Goal: Information Seeking & Learning: Check status

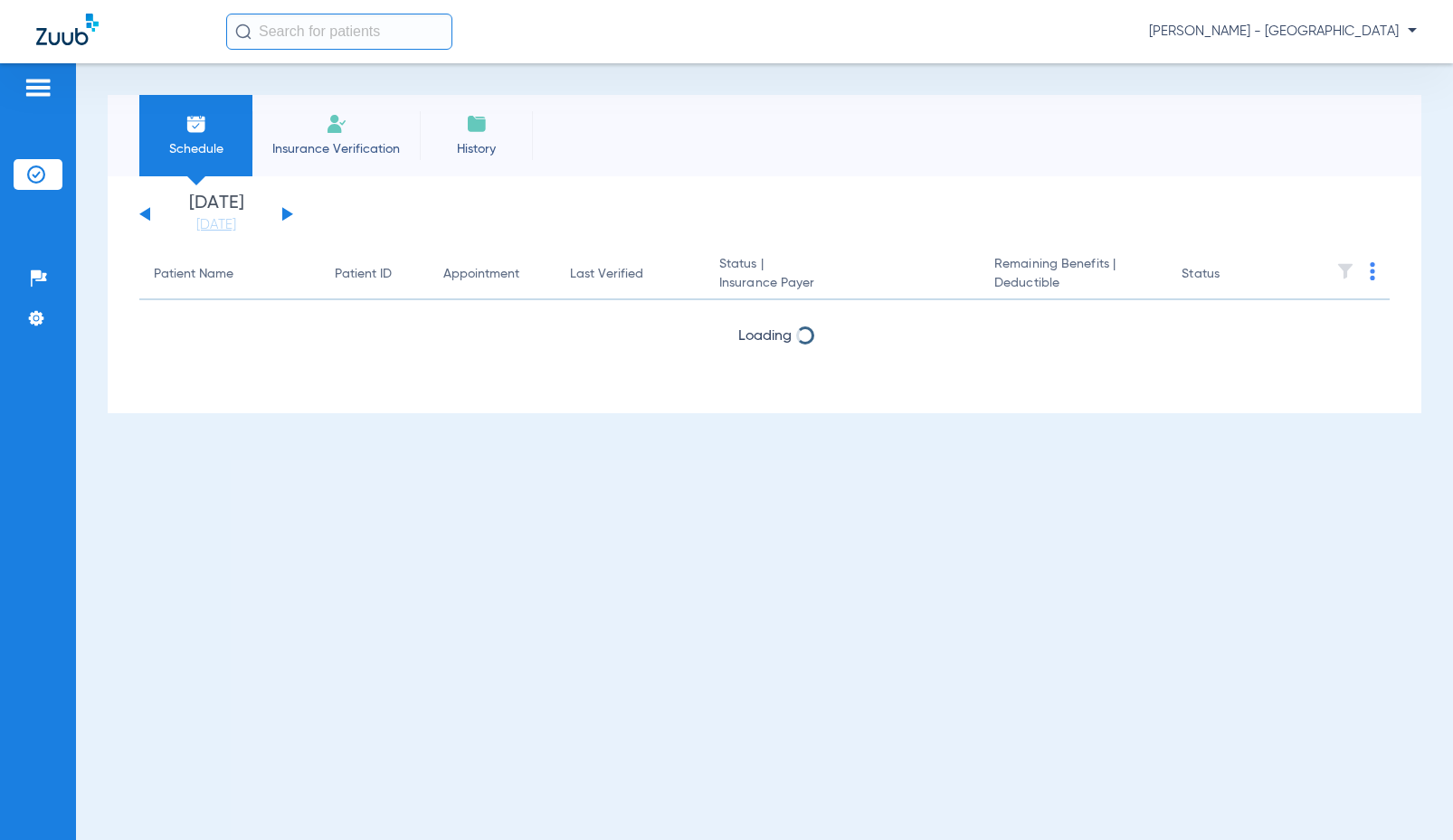
click at [394, 41] on input "text" at bounding box center [339, 32] width 226 height 36
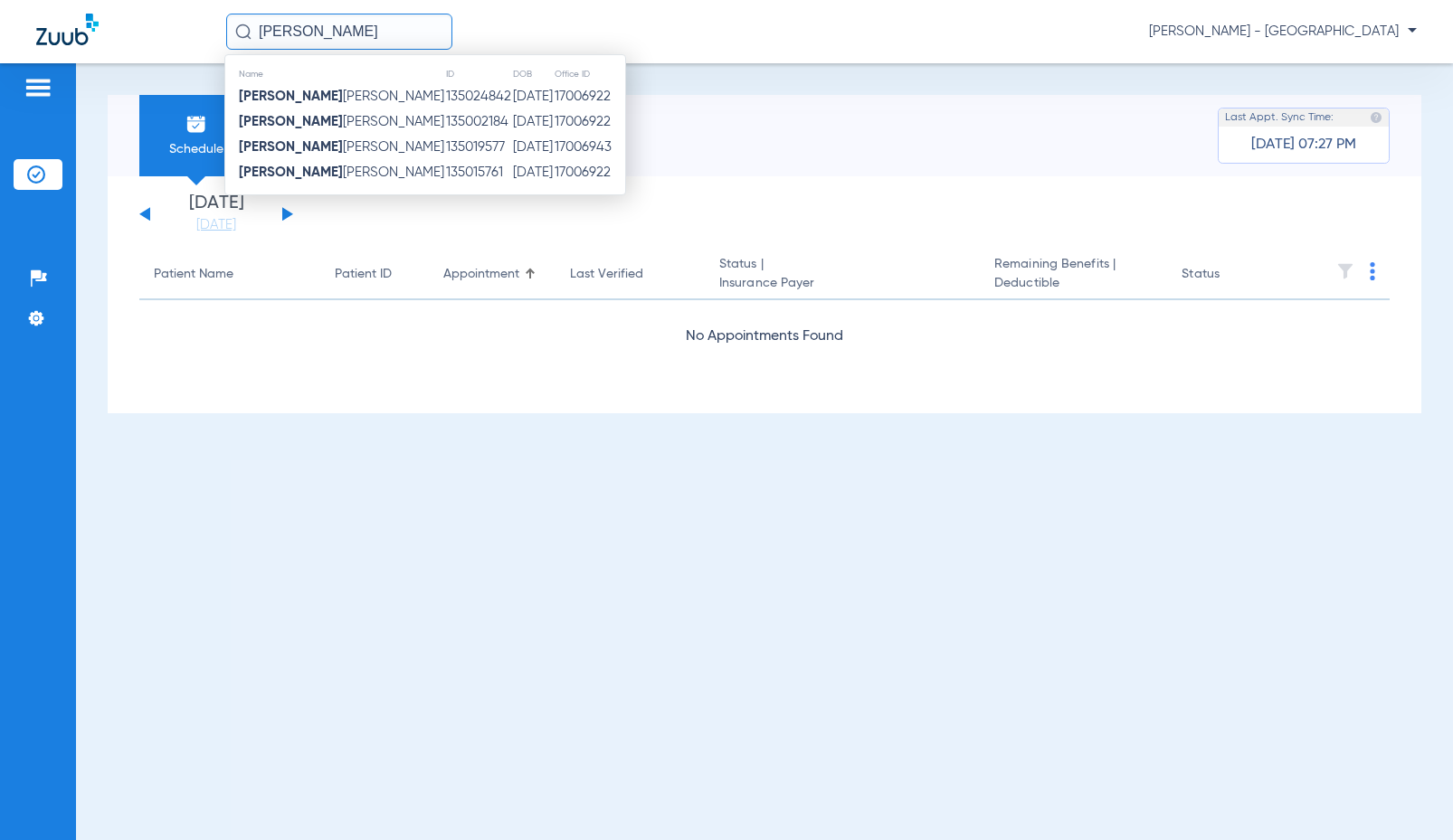
click at [445, 164] on td "135015761" at bounding box center [478, 172] width 67 height 25
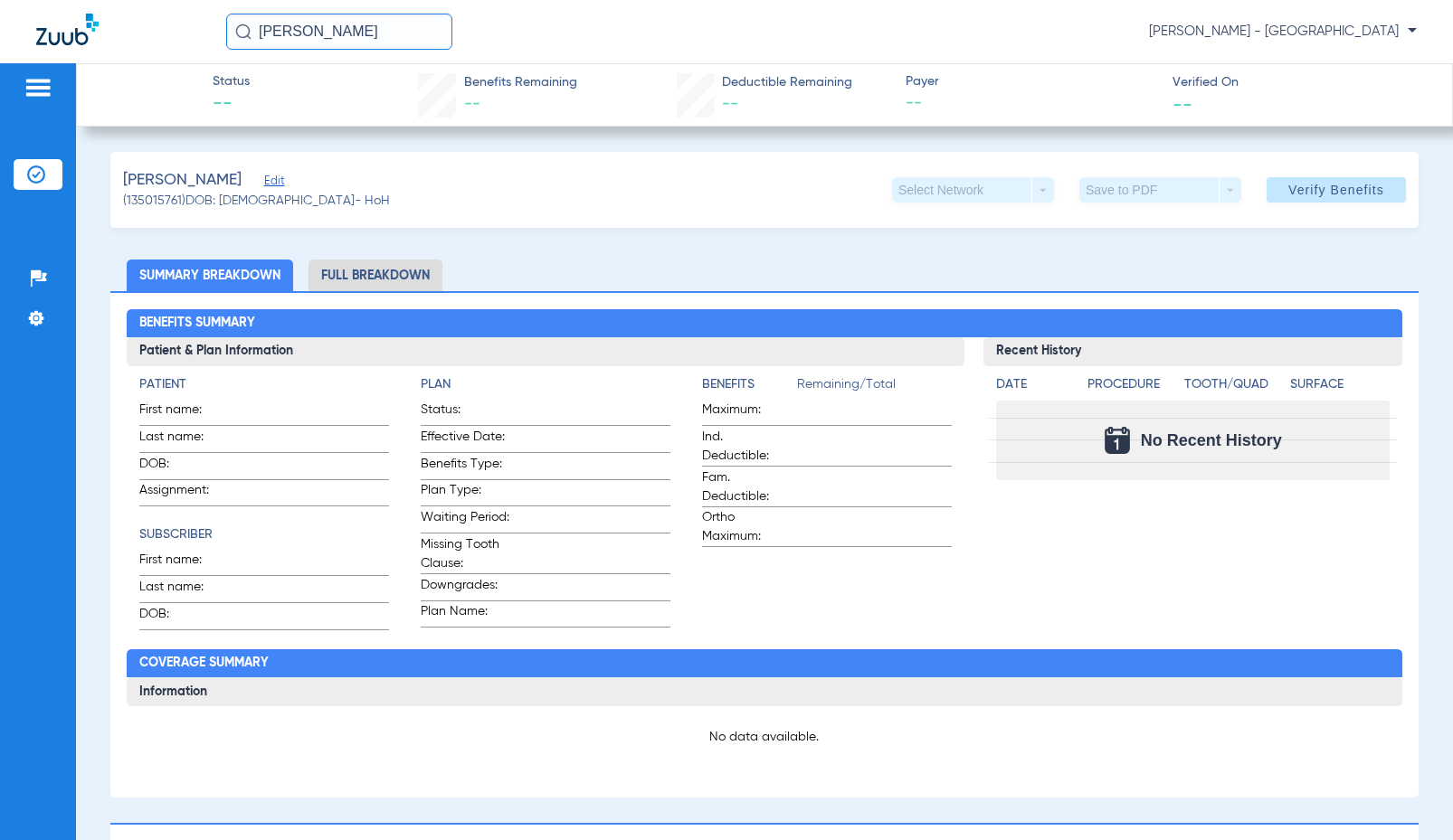
click at [391, 54] on div "[PERSON_NAME] [PERSON_NAME] - Boulder Crossings" at bounding box center [726, 32] width 1453 height 64
click at [371, 36] on input "[PERSON_NAME]" at bounding box center [339, 32] width 226 height 36
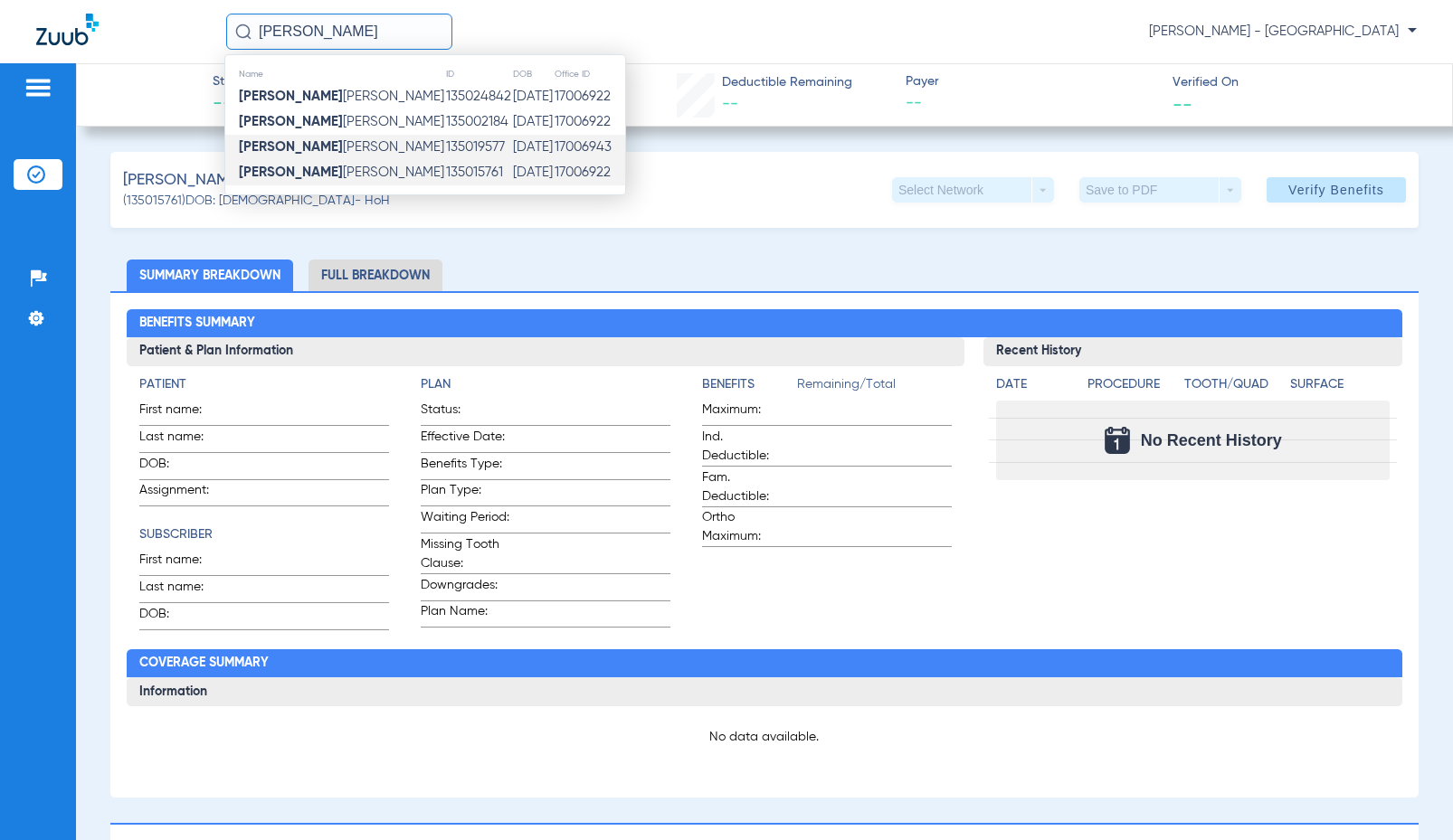
click at [445, 146] on td "135019577" at bounding box center [478, 146] width 67 height 25
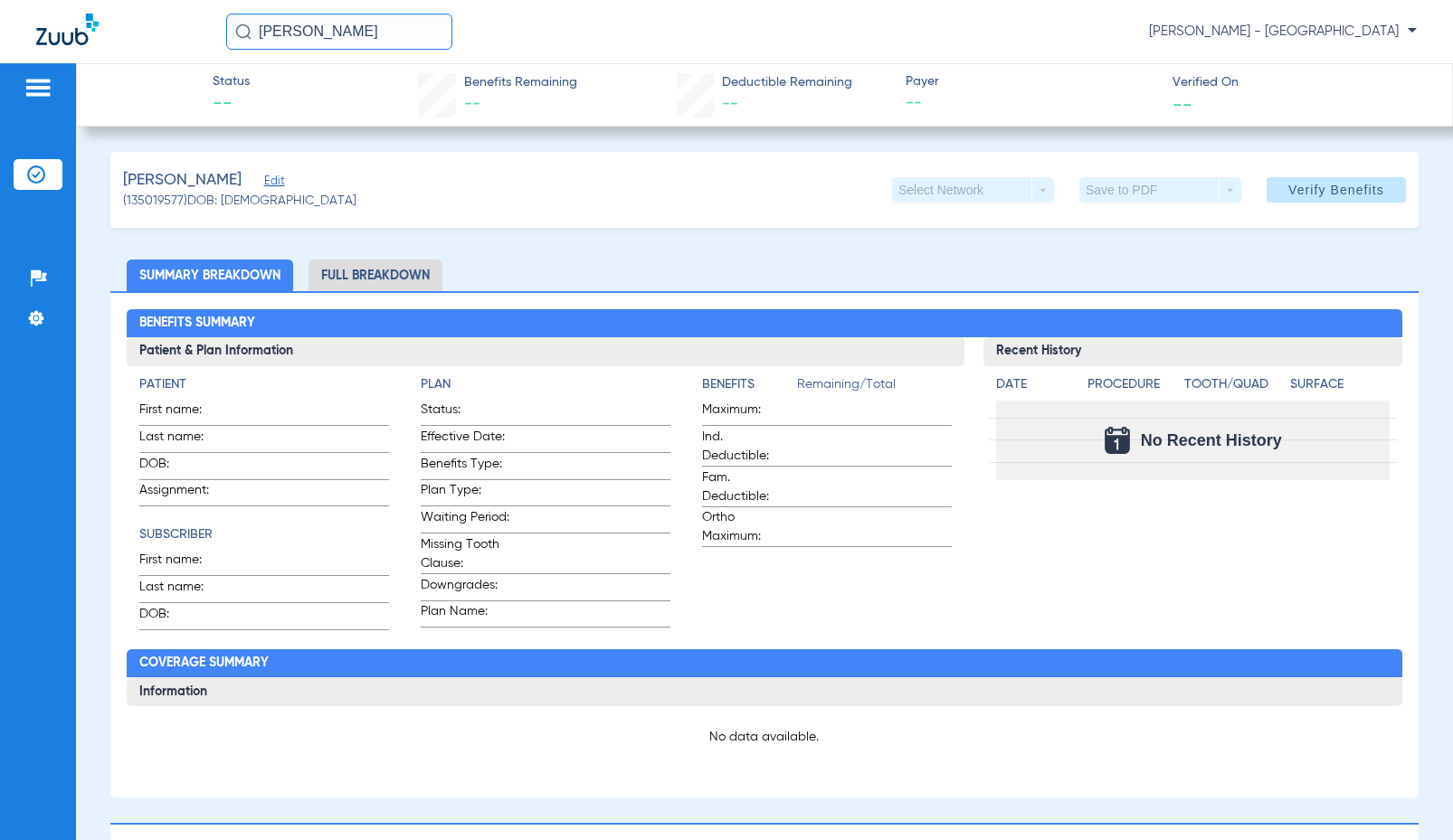
click at [410, 35] on input "[PERSON_NAME]" at bounding box center [339, 32] width 226 height 36
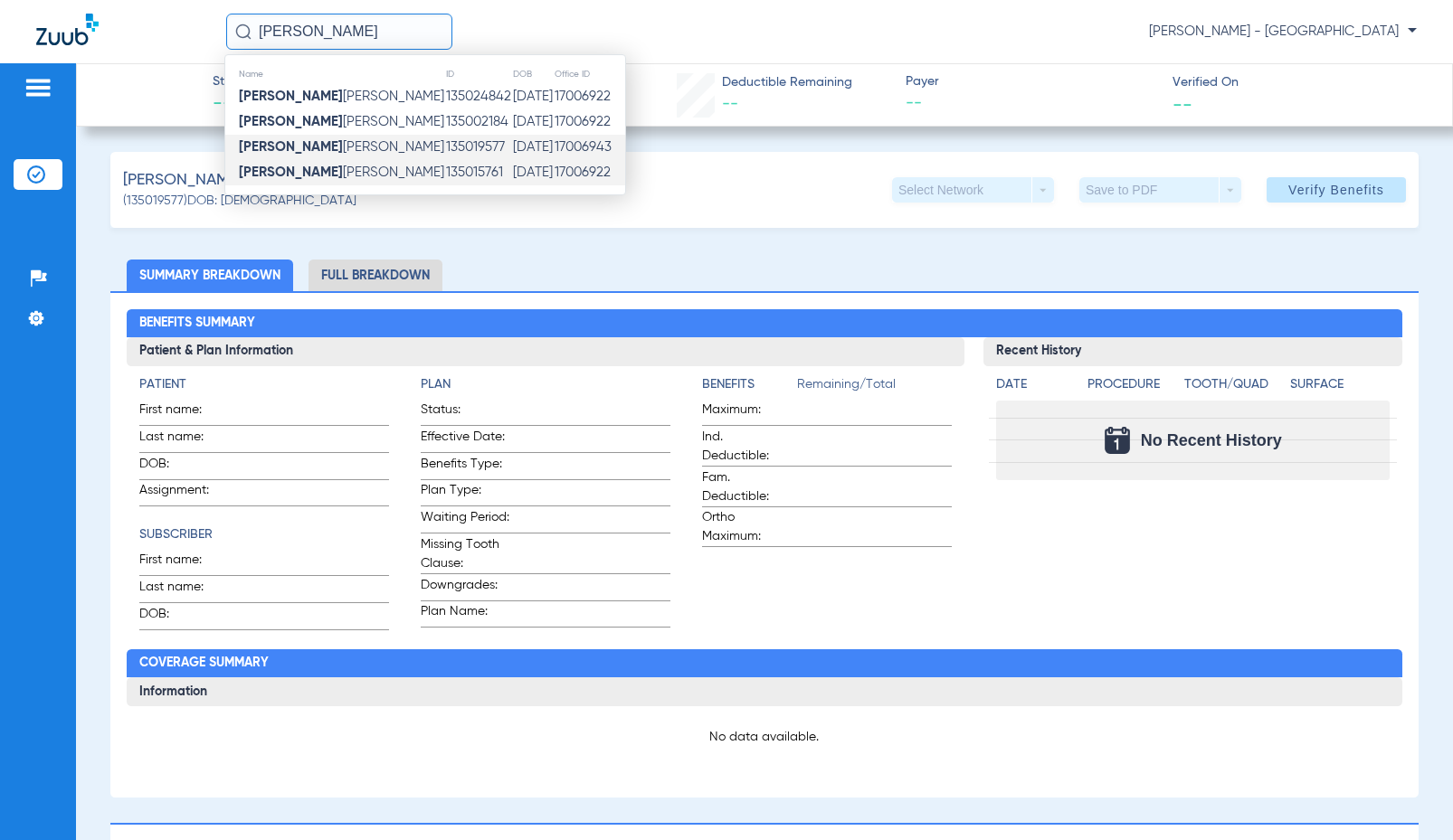
click at [445, 170] on td "135015761" at bounding box center [478, 172] width 67 height 25
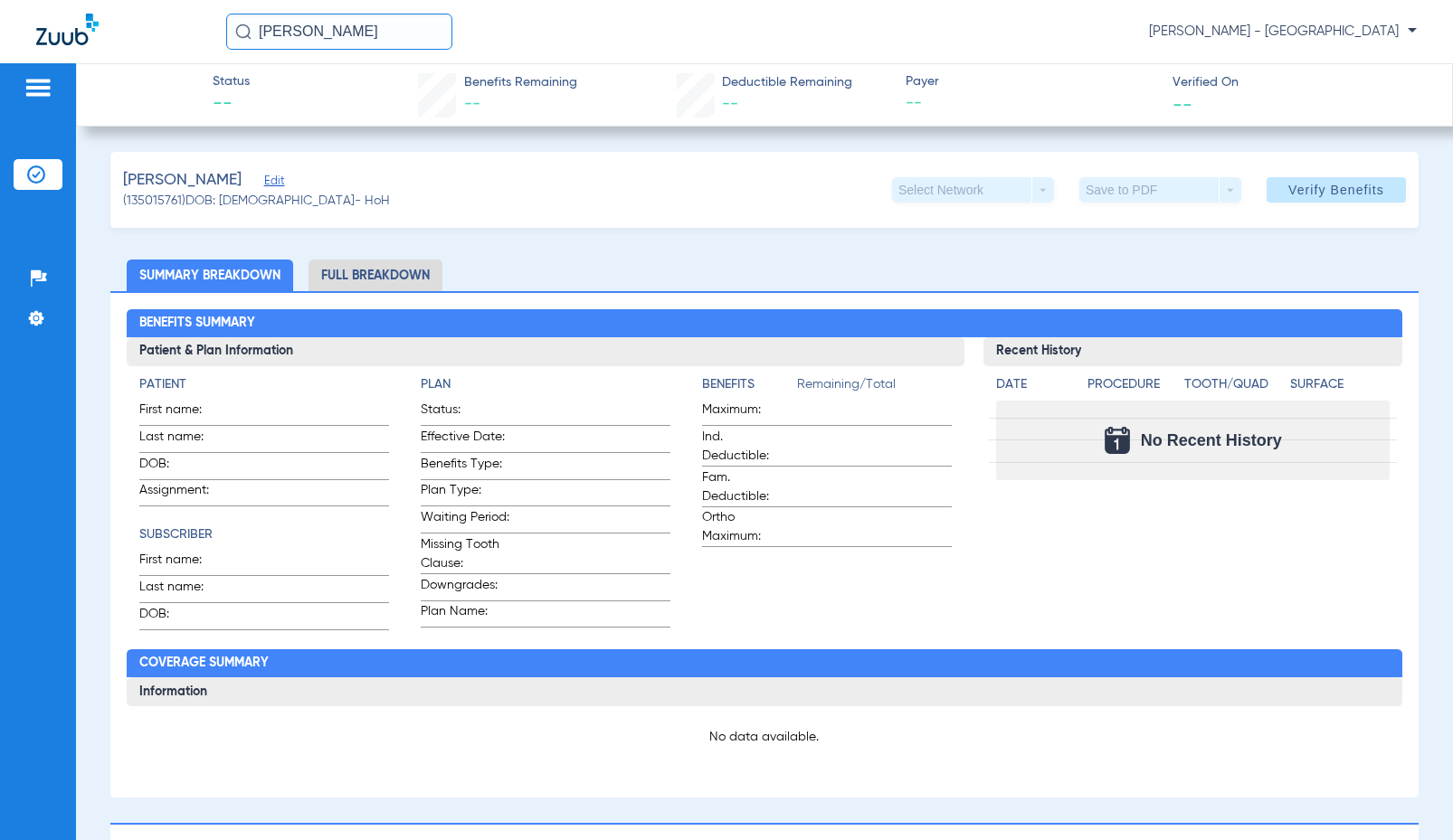
click at [386, 198] on div "[PERSON_NAME] (135015761) DOB: [DEMOGRAPHIC_DATA] - HoH Select Network arrow_dr…" at bounding box center [764, 190] width 1308 height 76
click at [378, 25] on input "[PERSON_NAME]" at bounding box center [339, 32] width 226 height 36
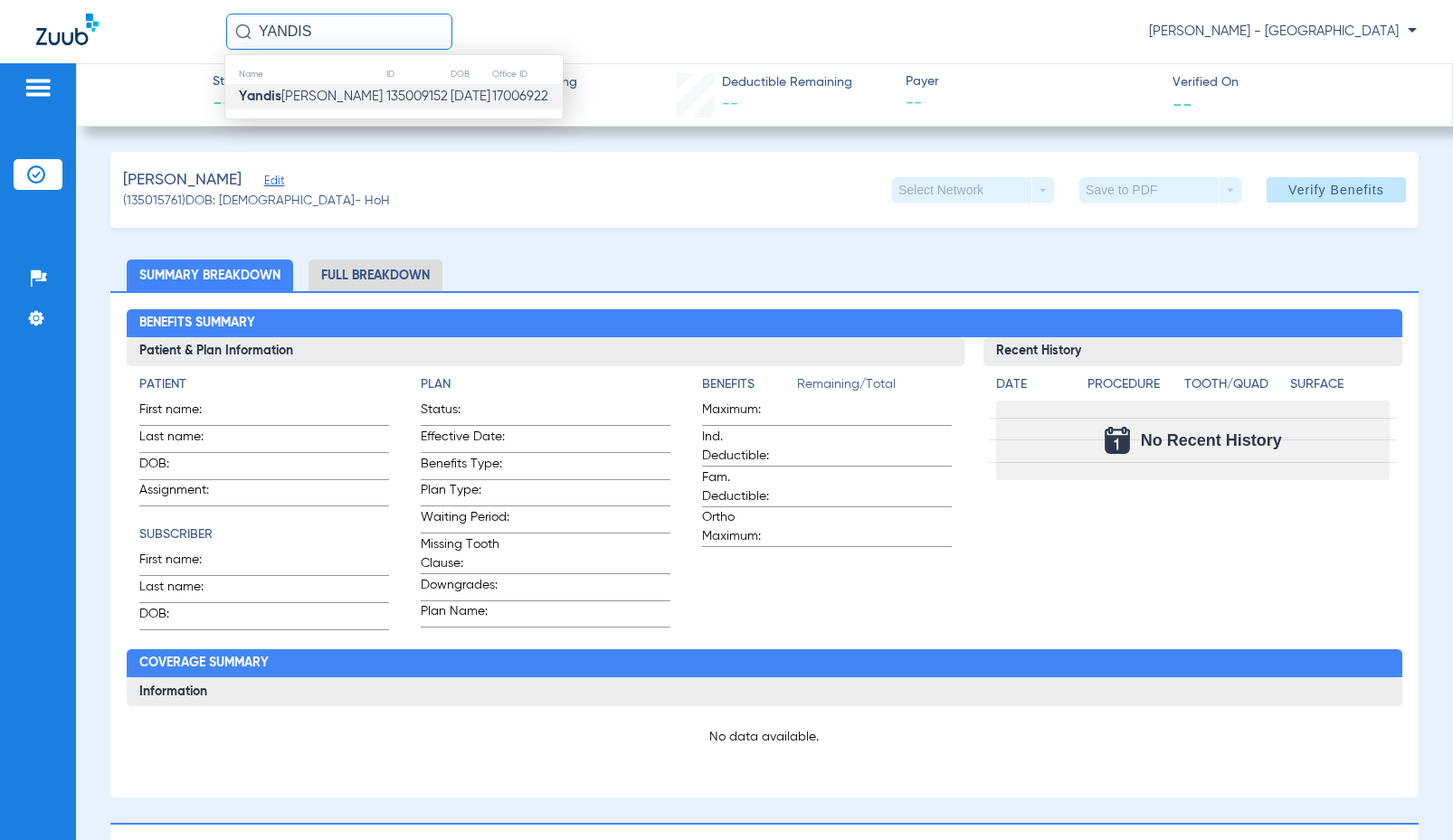
click at [302, 94] on span "[PERSON_NAME]" at bounding box center [311, 97] width 144 height 14
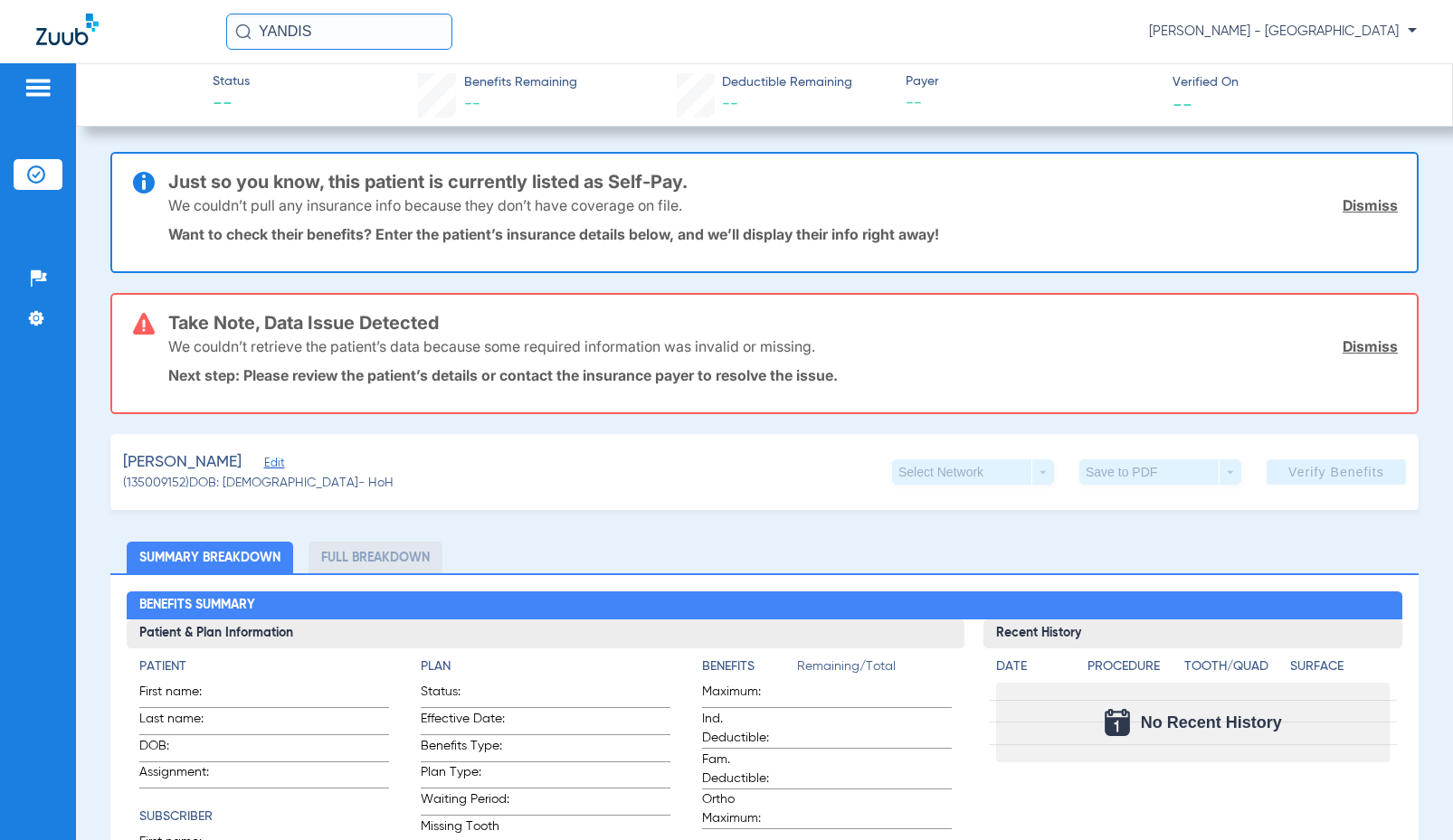
click at [286, 21] on input "YANDIS" at bounding box center [339, 32] width 226 height 36
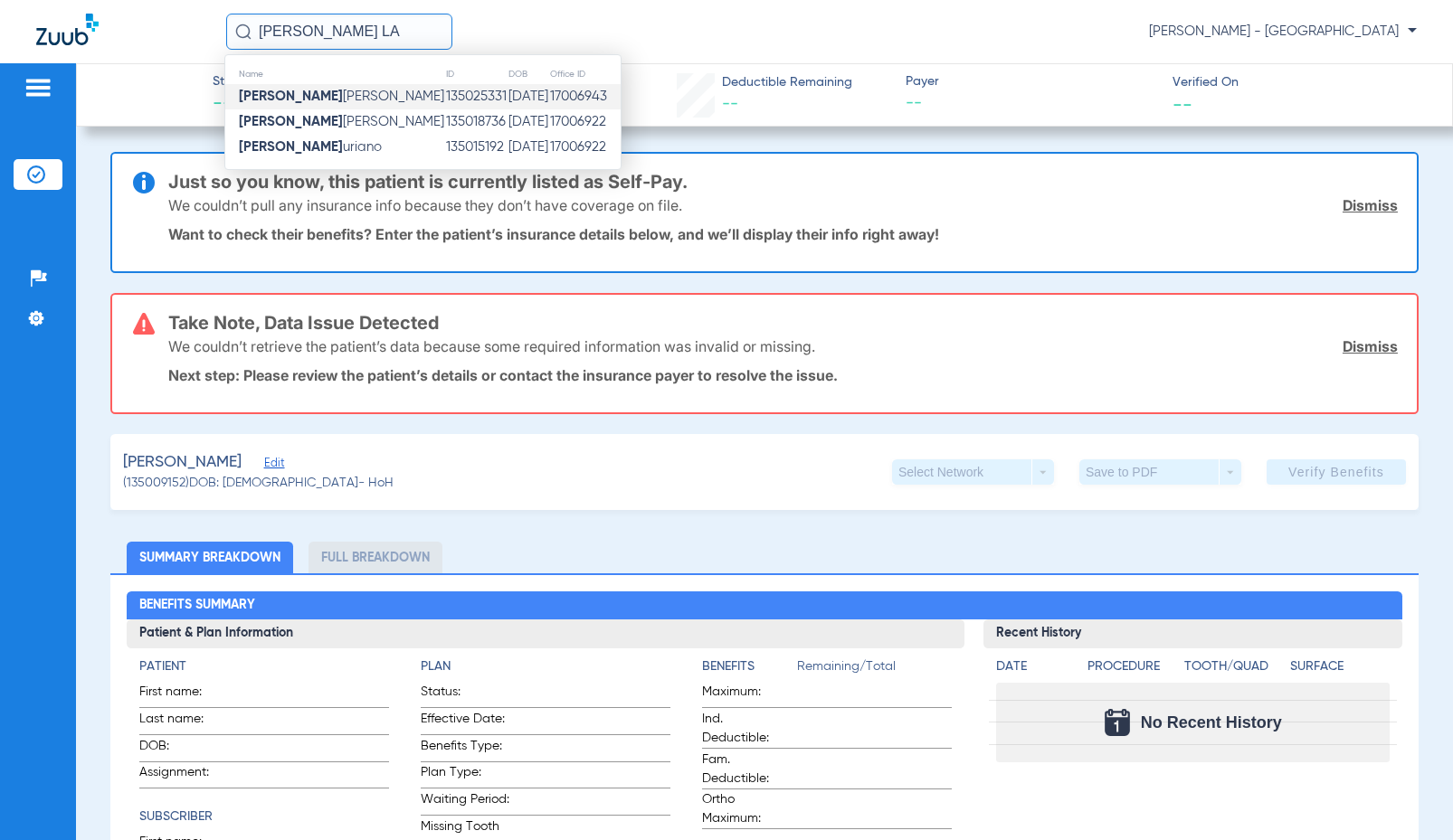
click at [445, 92] on td "135025331" at bounding box center [476, 96] width 63 height 25
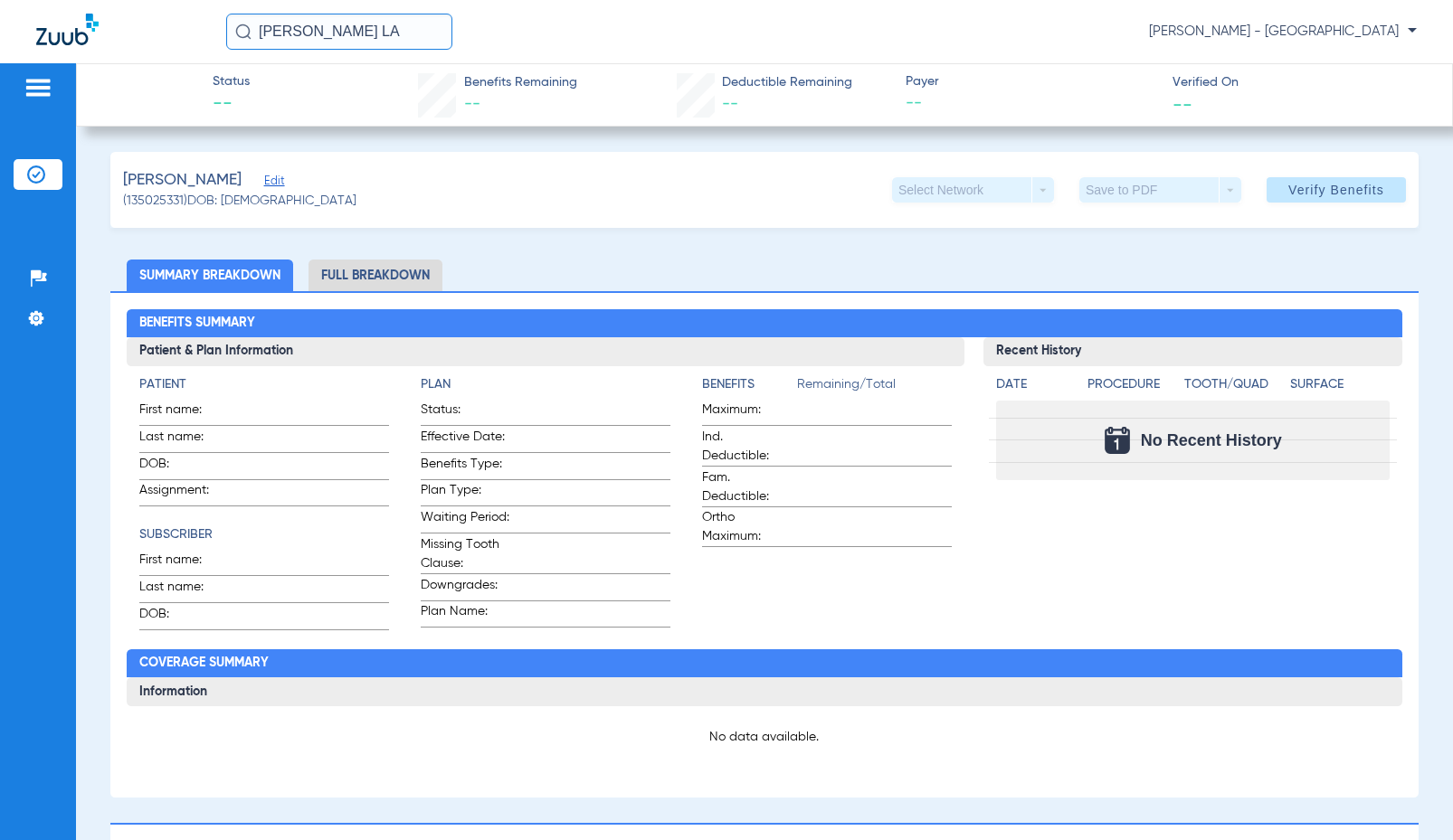
click at [369, 41] on input "[PERSON_NAME] LA" at bounding box center [339, 32] width 226 height 36
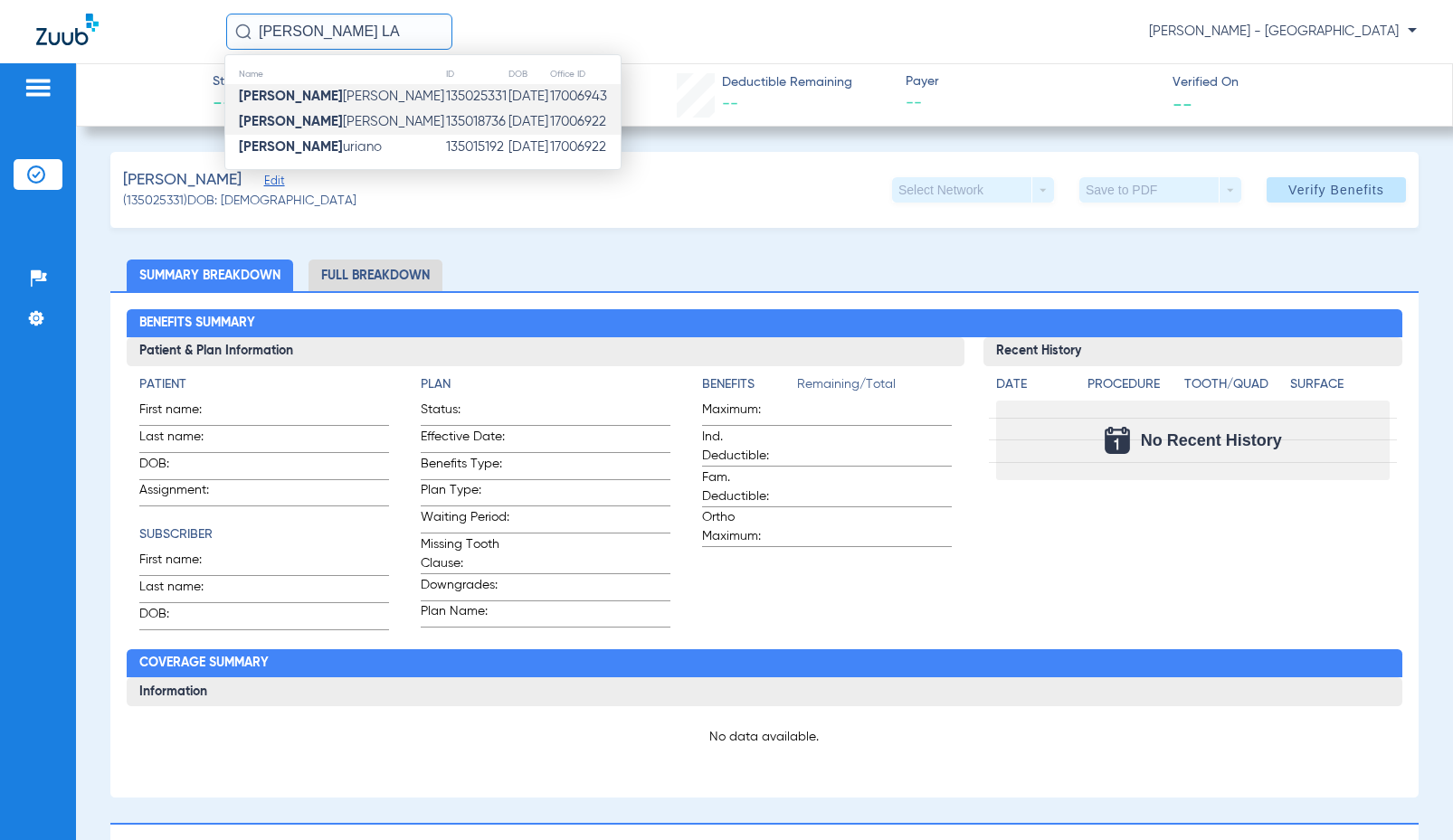
click at [445, 122] on td "135018736" at bounding box center [476, 122] width 63 height 25
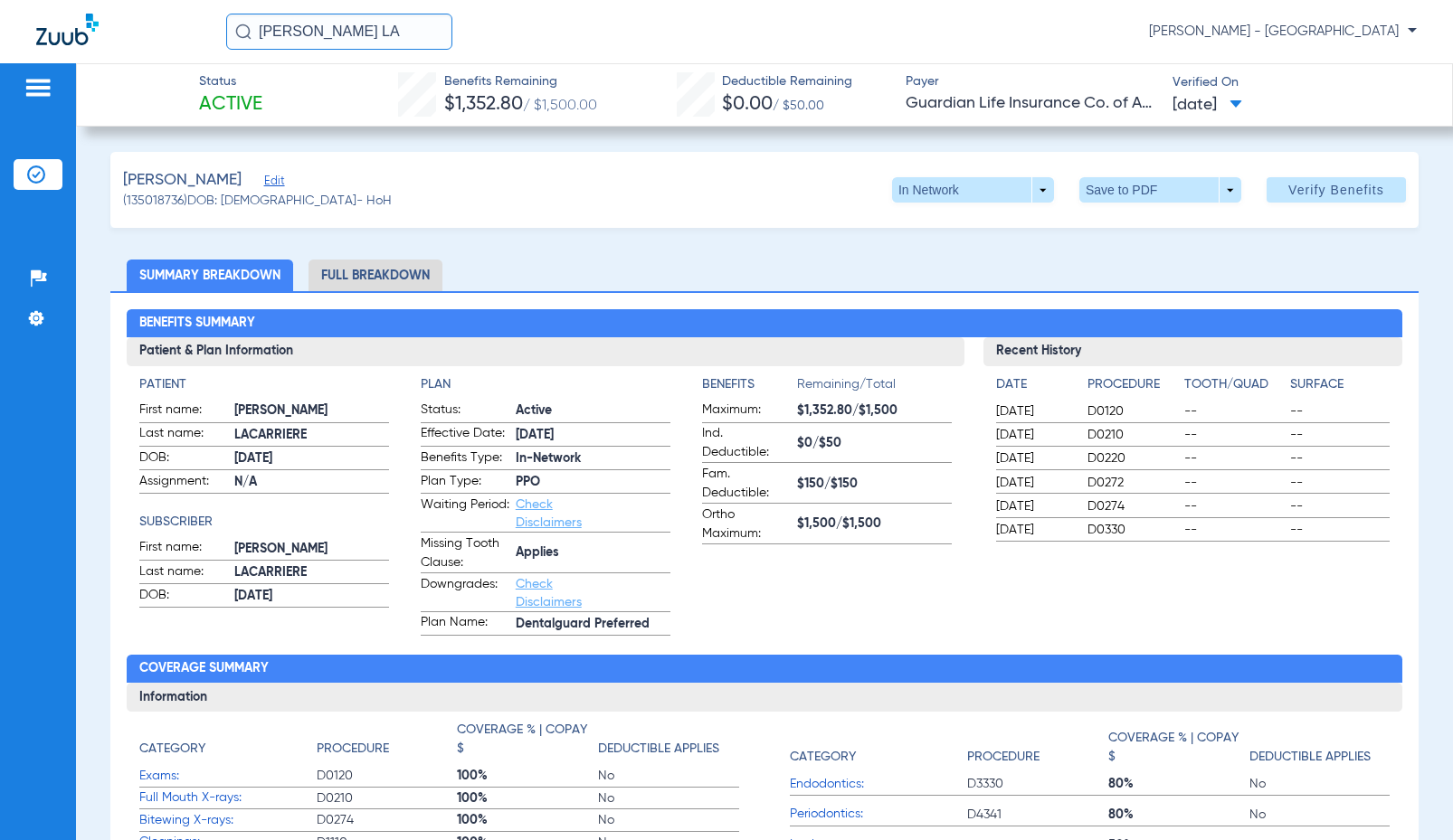
click at [353, 45] on input "[PERSON_NAME] LA" at bounding box center [339, 32] width 226 height 36
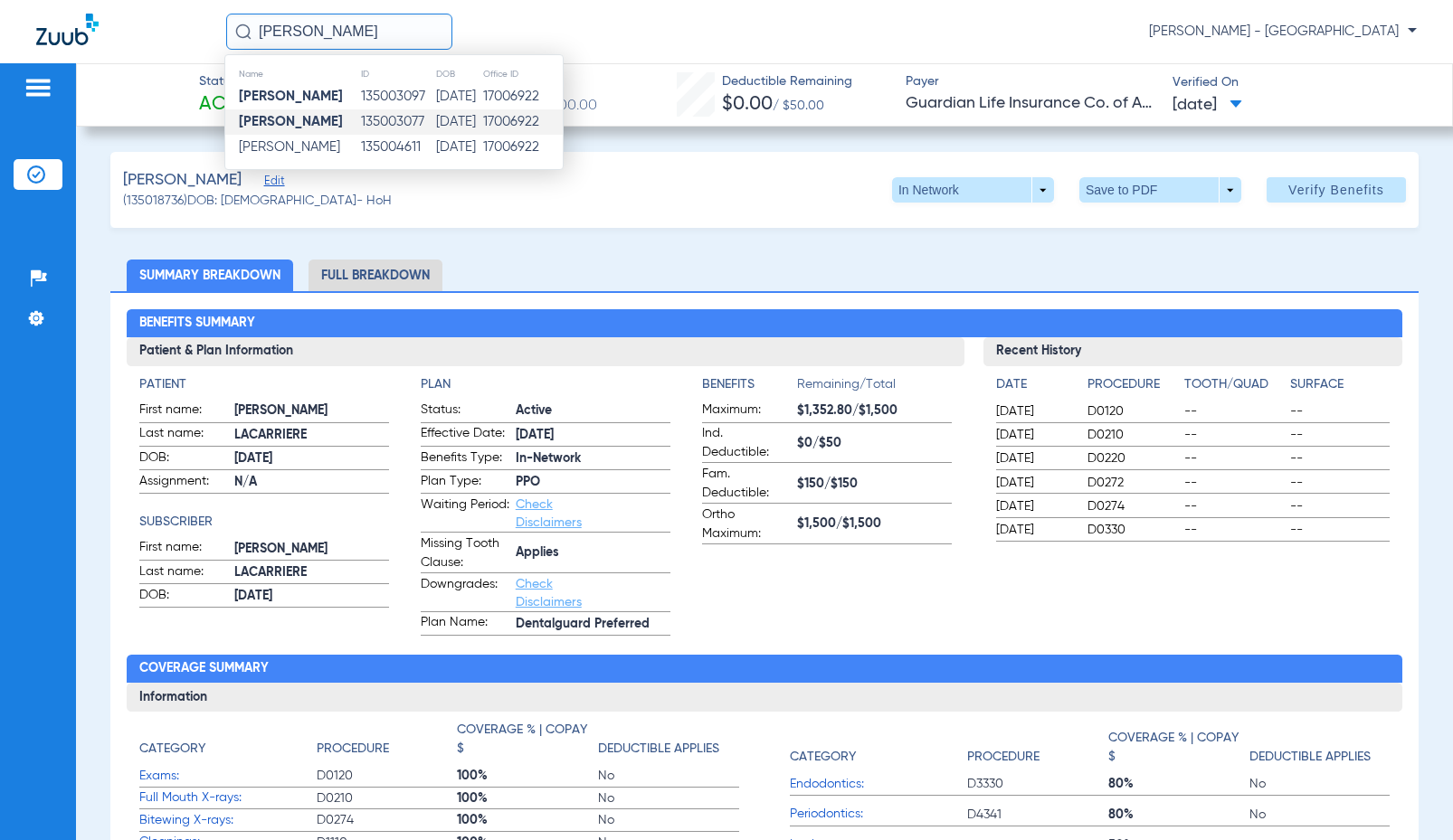
click at [519, 115] on td "17006922" at bounding box center [522, 122] width 81 height 25
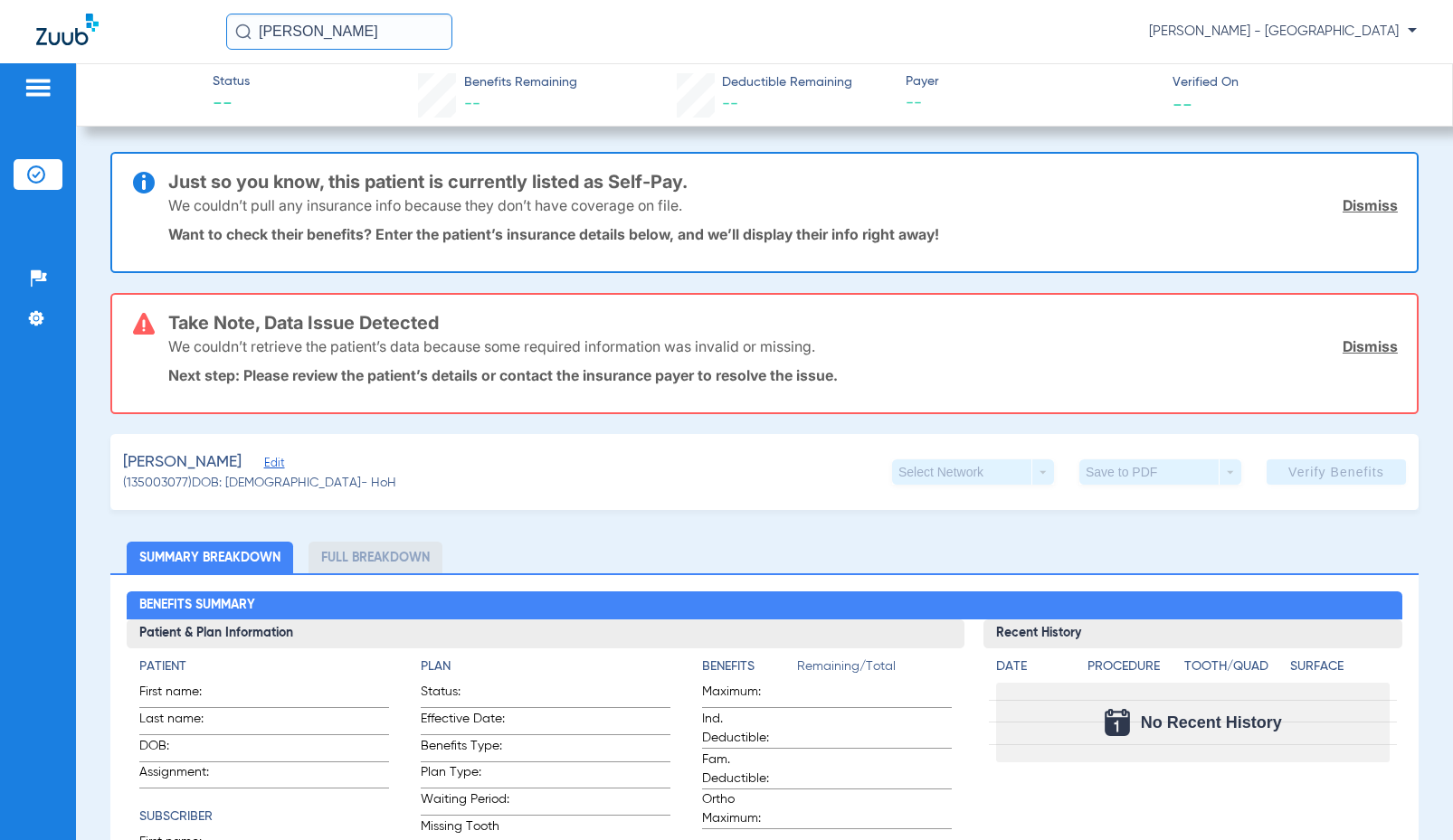
click at [402, 42] on input "[PERSON_NAME]" at bounding box center [339, 32] width 226 height 36
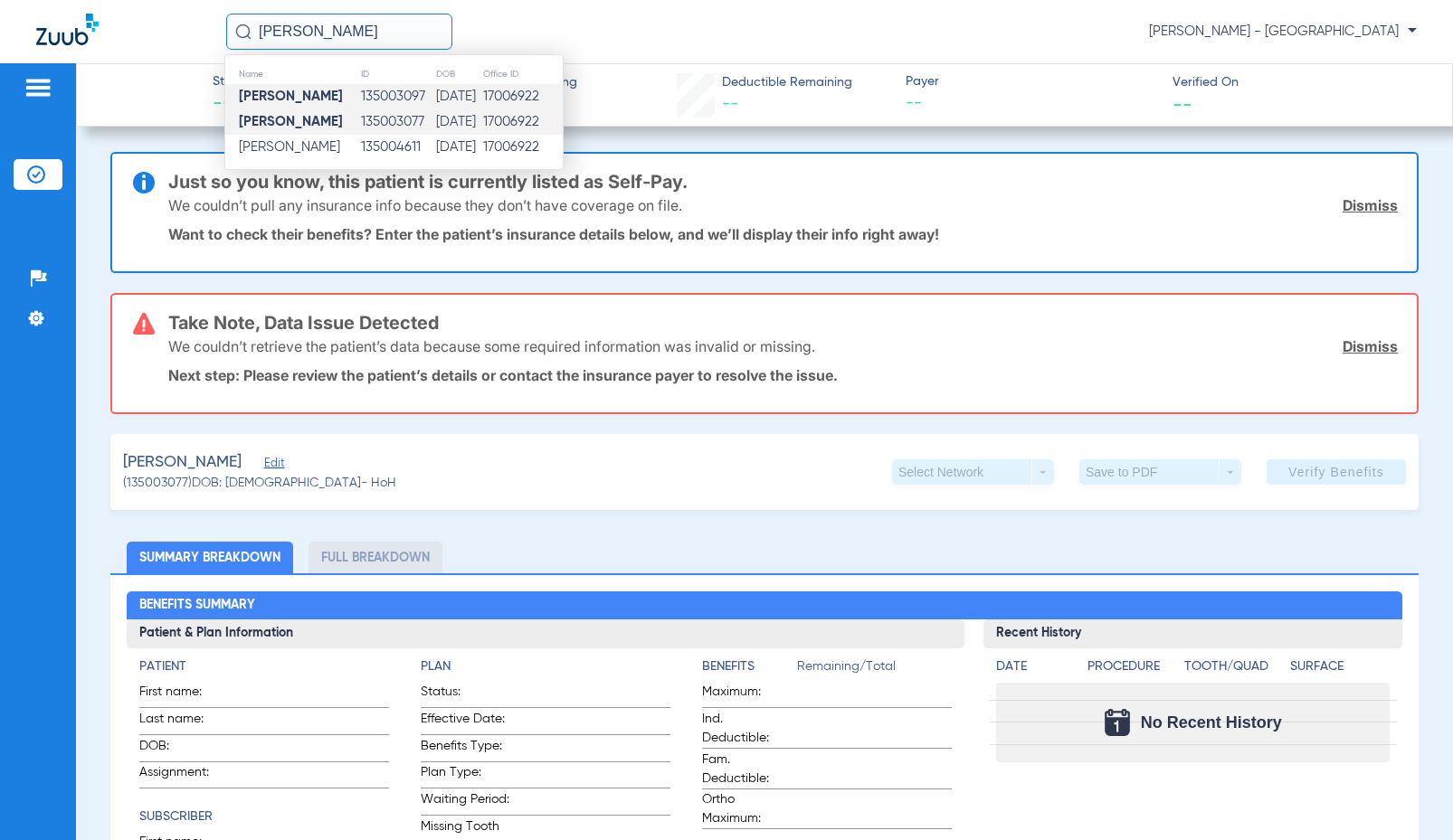
click at [436, 95] on td "[DATE]" at bounding box center [458, 96] width 47 height 25
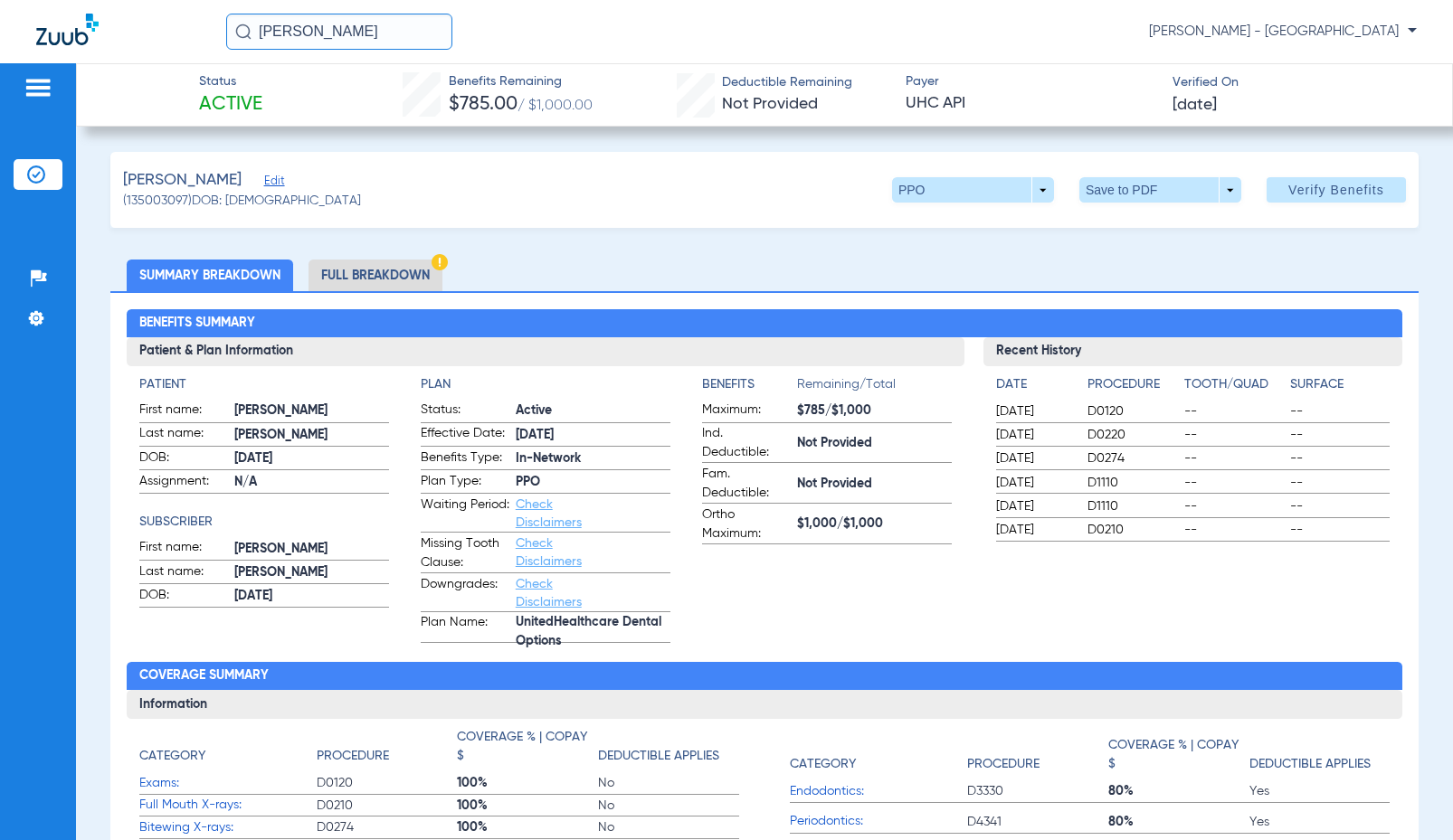
click at [389, 32] on input "[PERSON_NAME]" at bounding box center [339, 32] width 226 height 36
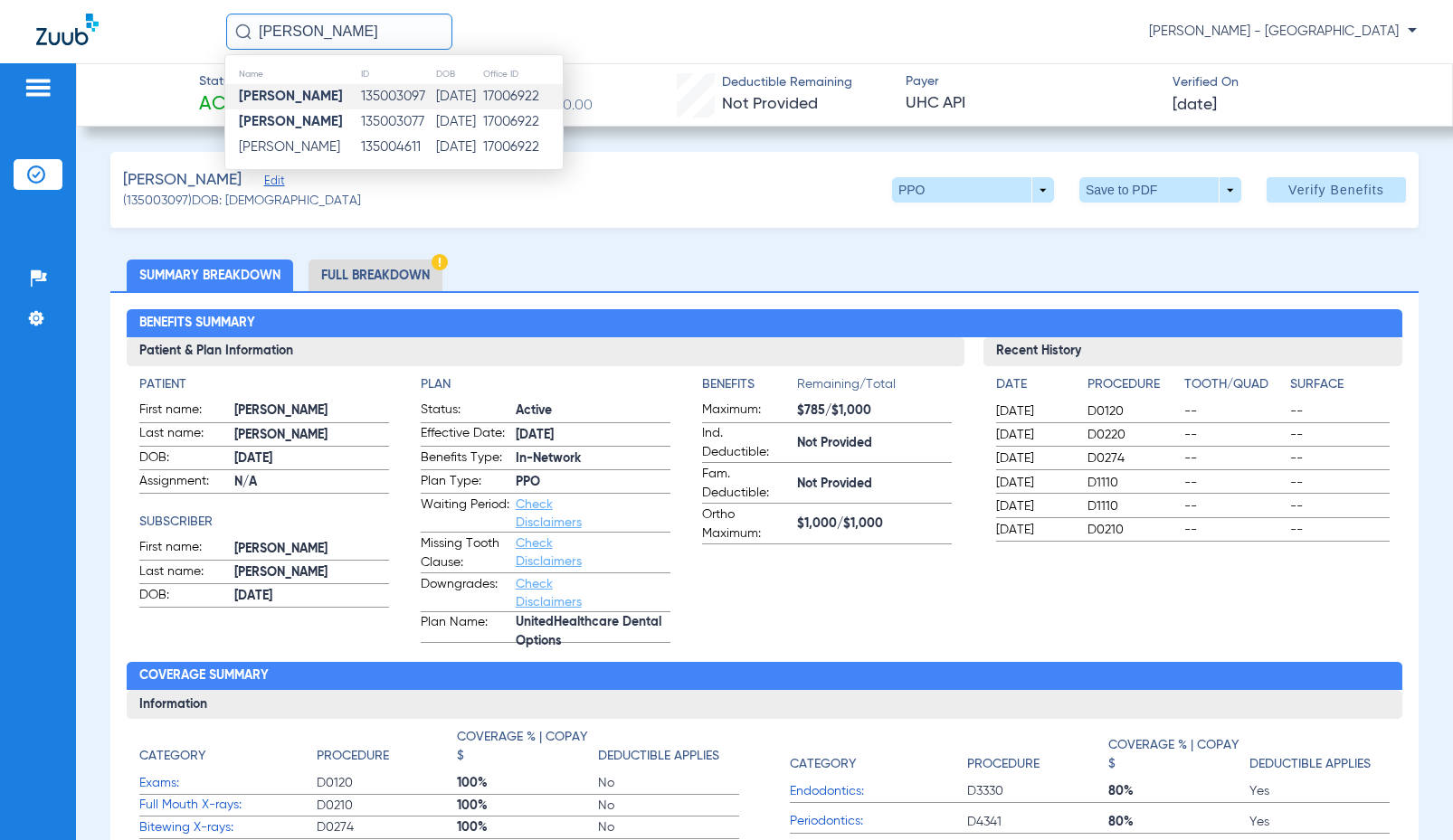
type input "S"
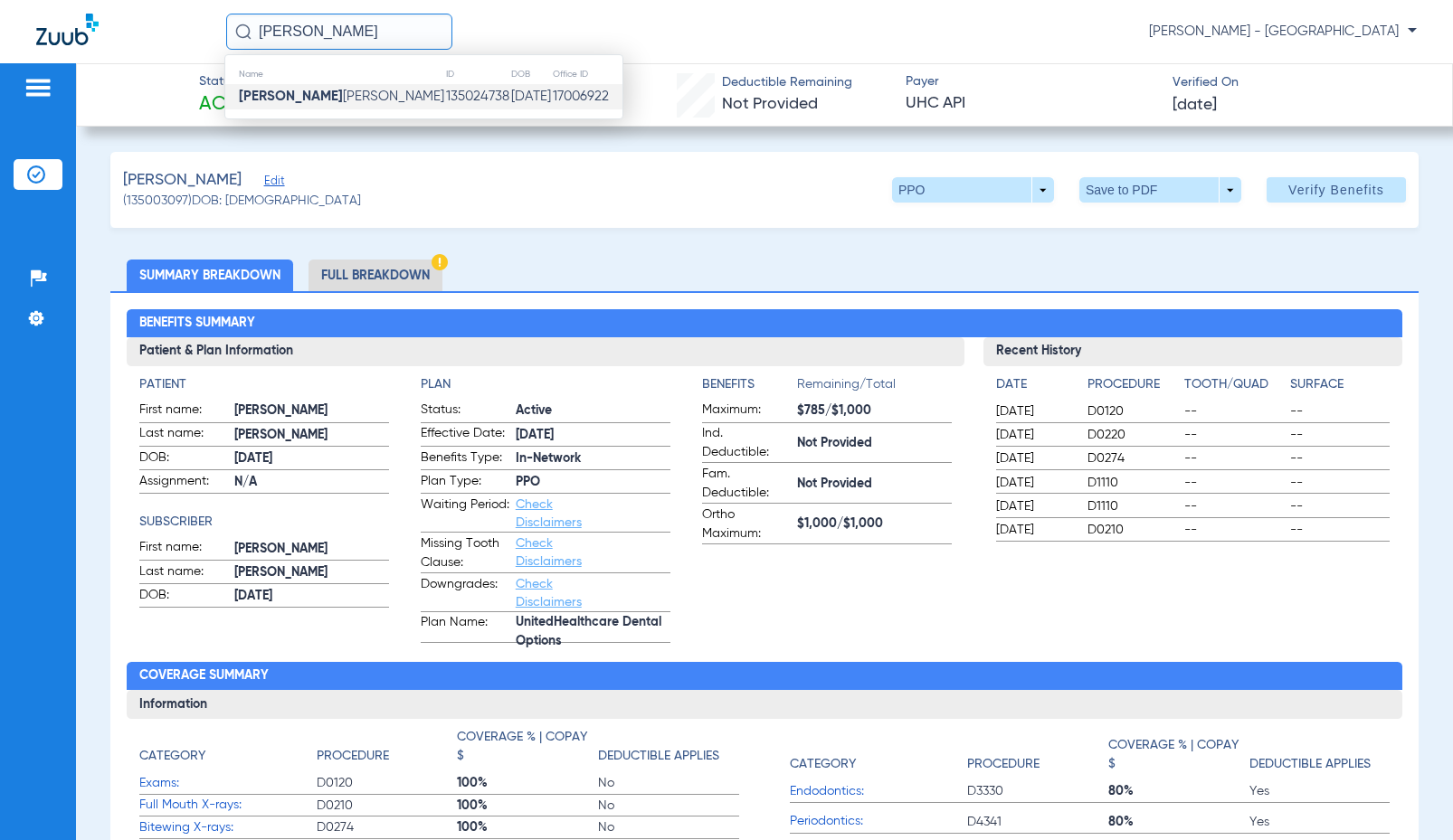
click at [510, 105] on td "[DATE]" at bounding box center [531, 96] width 42 height 25
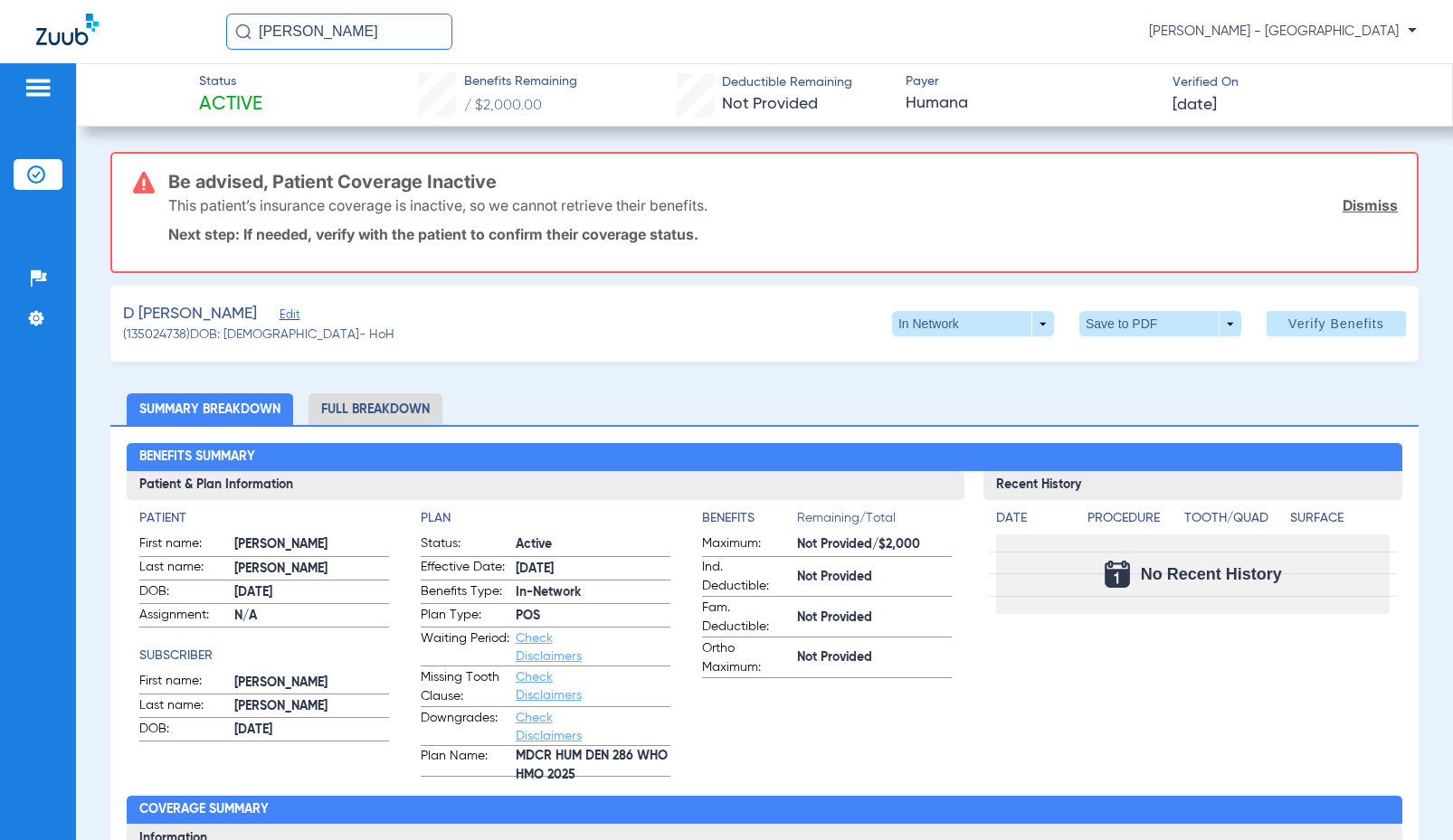
click at [539, 260] on div "Be advised, Patient Coverage Inactive This patient’s insurance coverage is inac…" at bounding box center [783, 212] width 1230 height 118
click at [320, 27] on input "[PERSON_NAME]" at bounding box center [339, 32] width 226 height 36
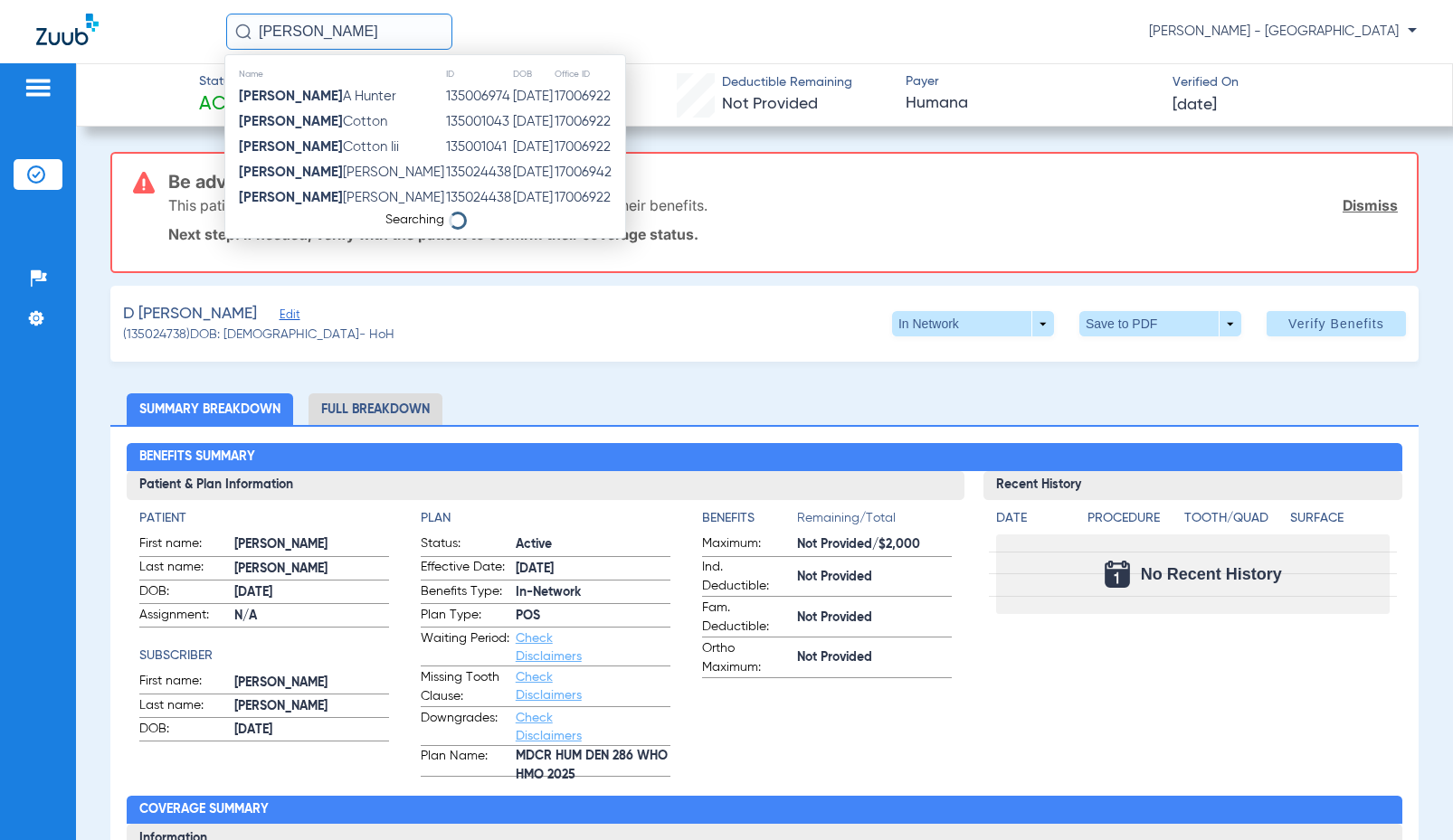
type input "[PERSON_NAME]"
